Goal: Go to known website: Access a specific website the user already knows

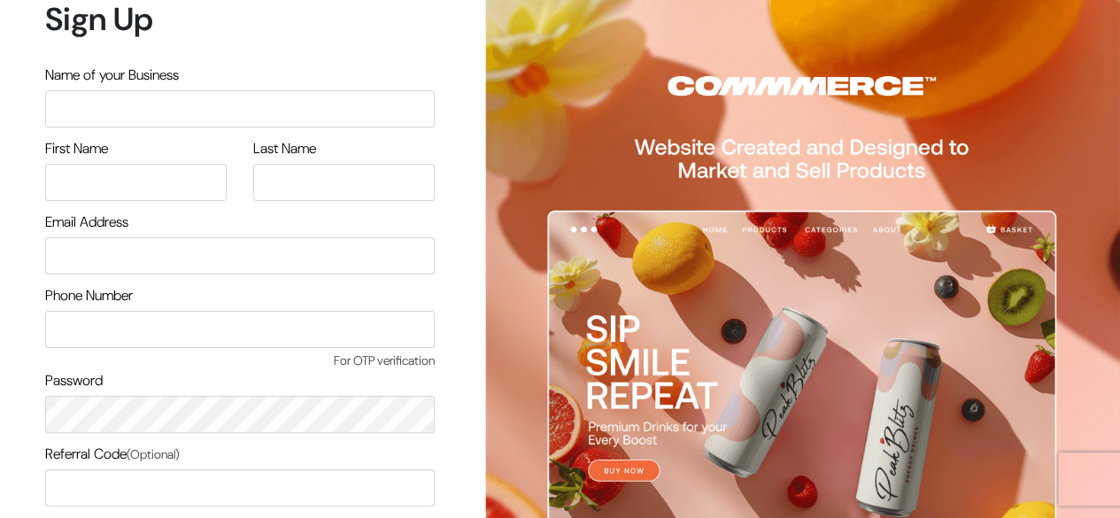
scroll to position [151, 0]
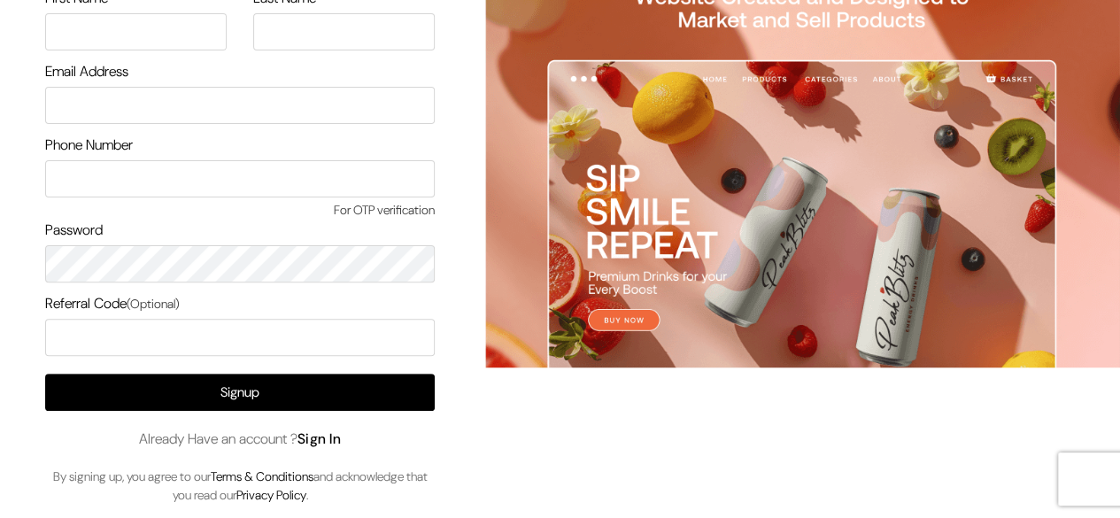
click at [320, 444] on link "Sign In" at bounding box center [319, 438] width 44 height 19
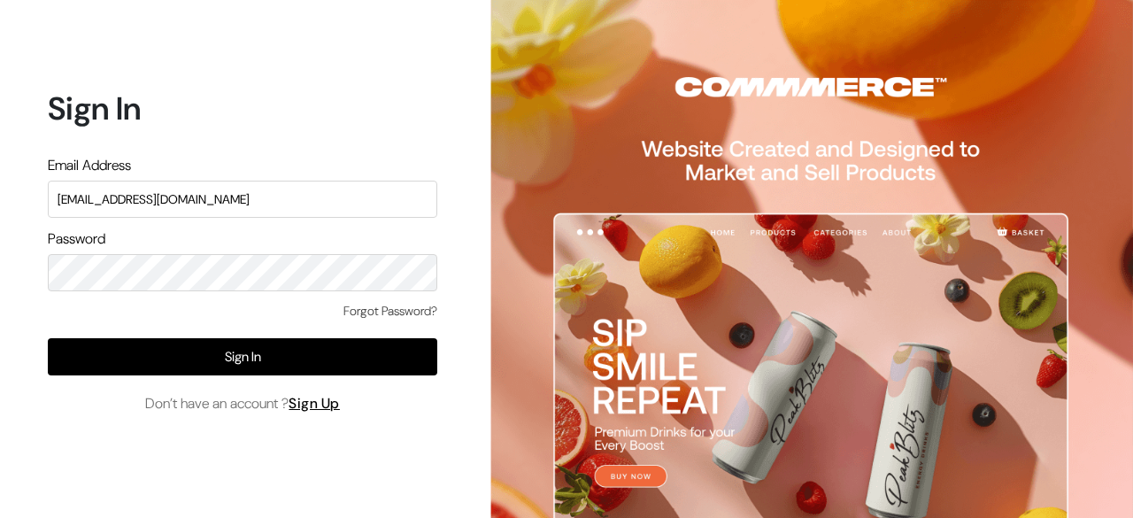
type input "[EMAIL_ADDRESS][DOMAIN_NAME]"
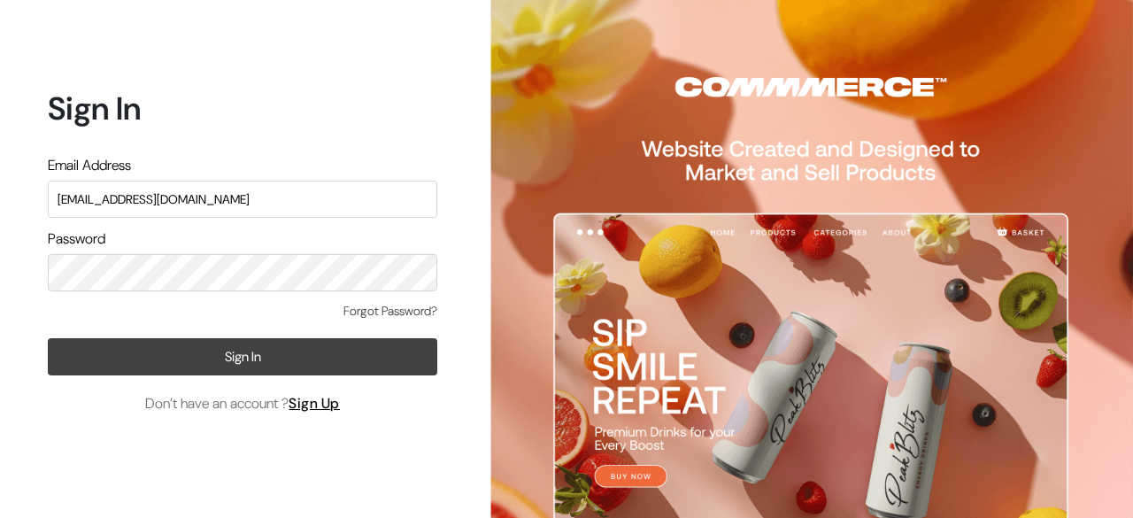
click at [276, 346] on button "Sign In" at bounding box center [243, 356] width 390 height 37
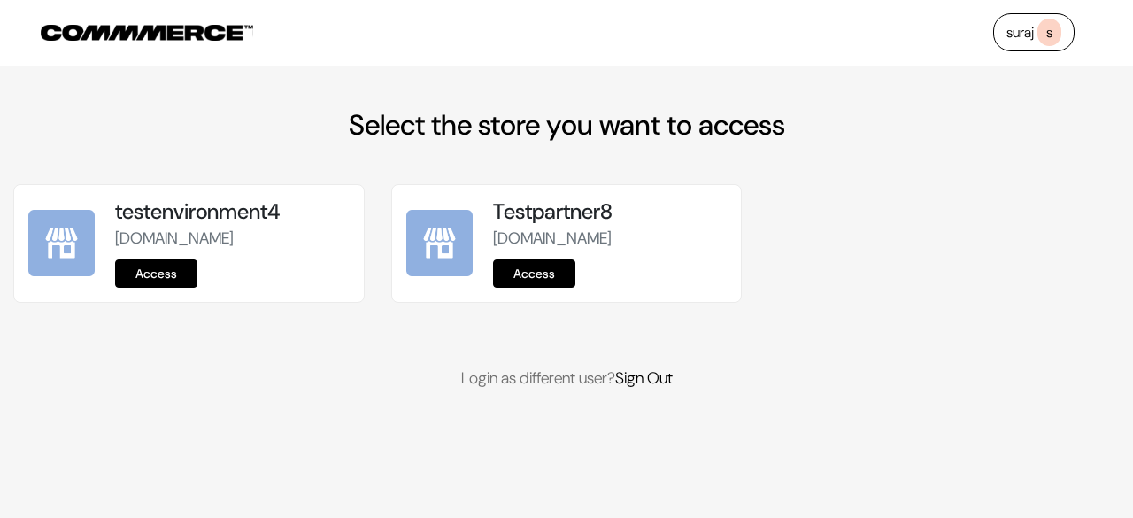
click at [166, 288] on link "Access" at bounding box center [156, 273] width 82 height 28
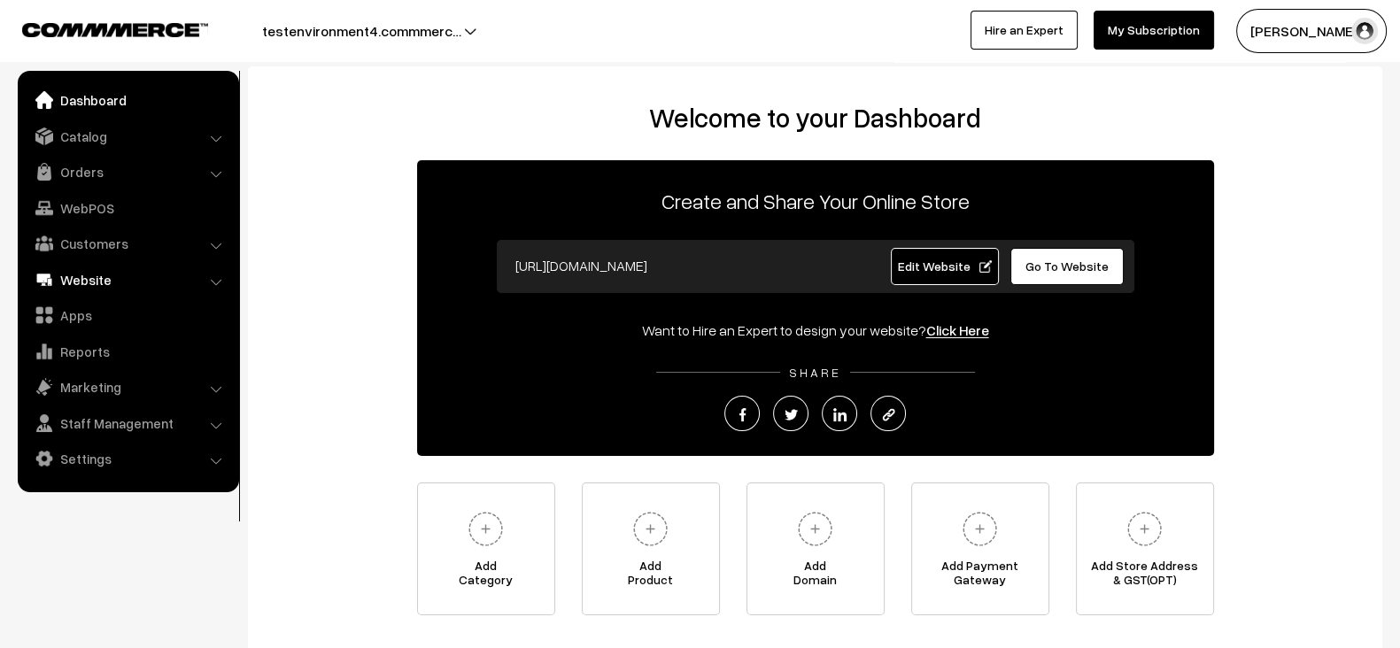
click at [122, 272] on link "Website" at bounding box center [127, 280] width 211 height 32
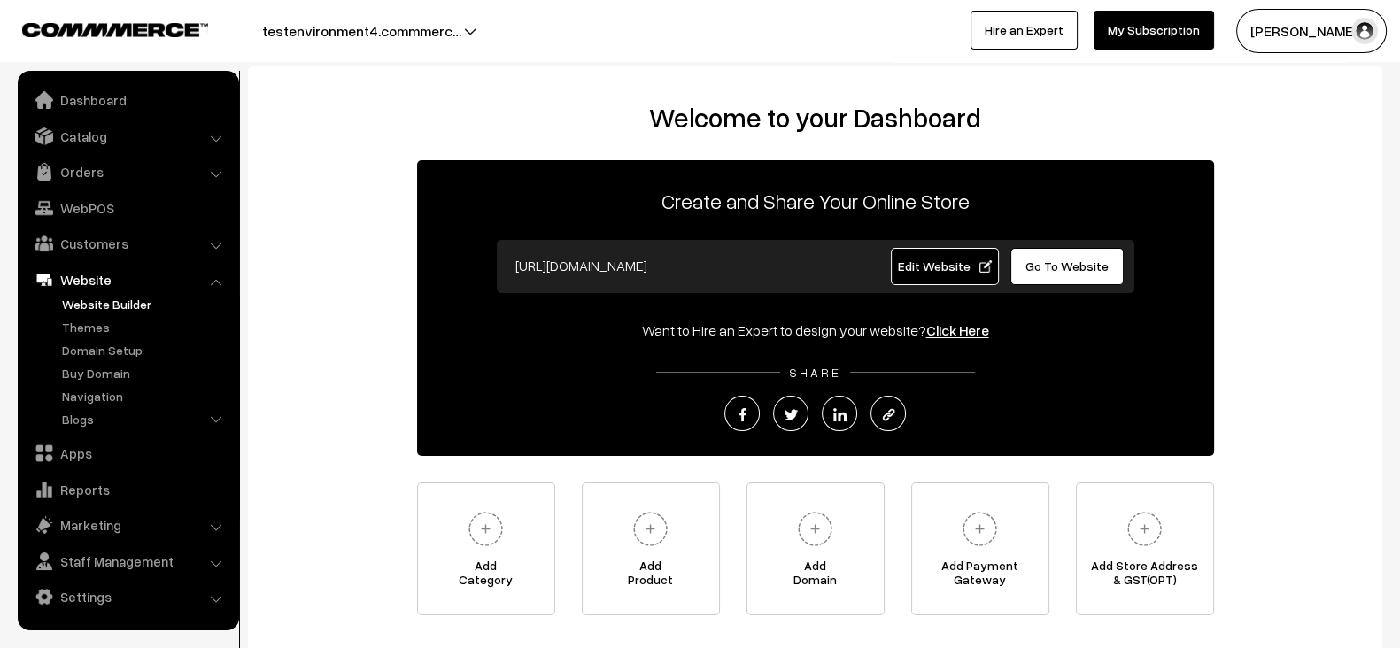
click at [75, 304] on link "Website Builder" at bounding box center [145, 304] width 175 height 19
